Goal: Go to known website: Access a specific website the user already knows

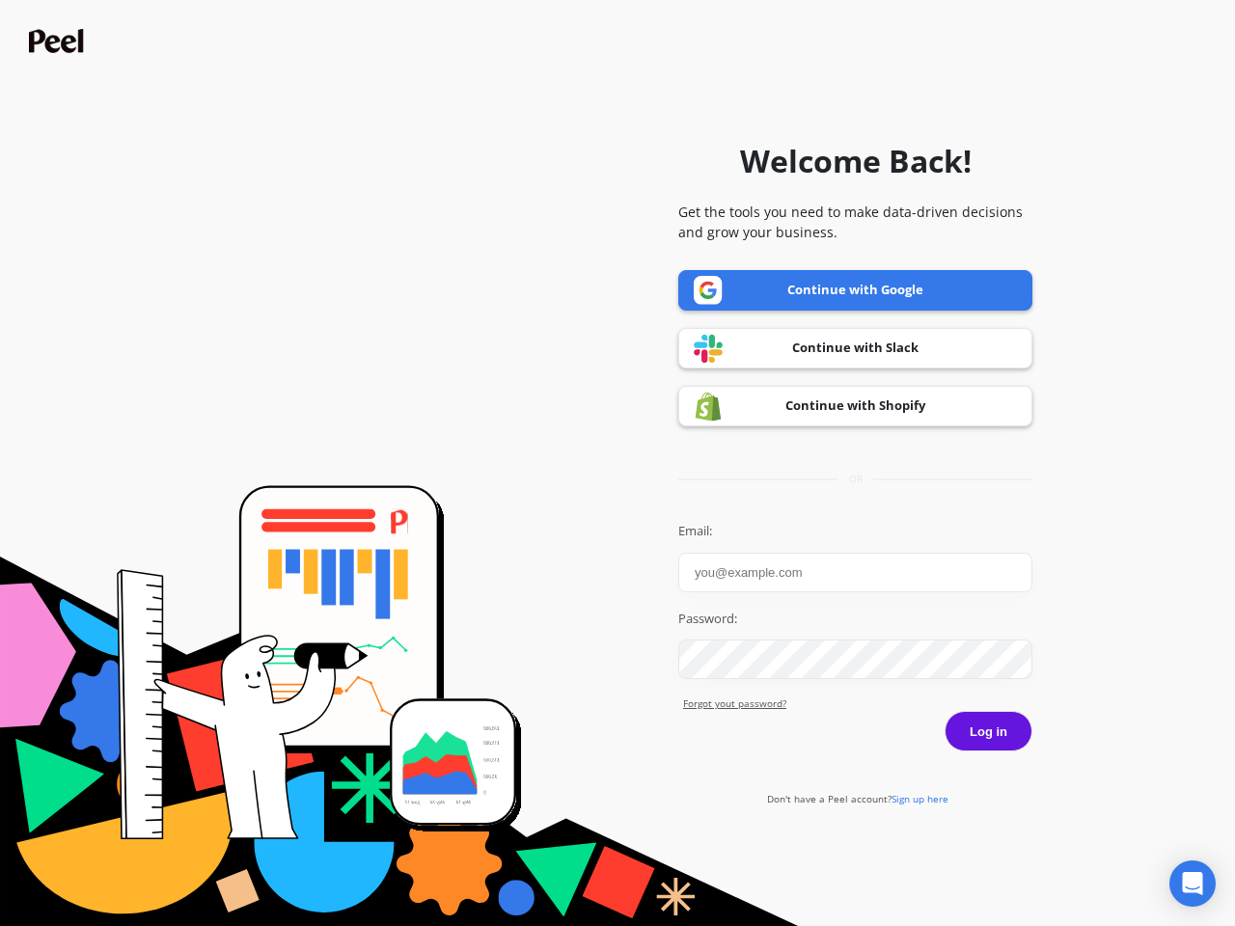
click at [1193, 884] on icon "Open Intercom Messenger" at bounding box center [1193, 883] width 20 height 23
